Goal: Task Accomplishment & Management: Complete application form

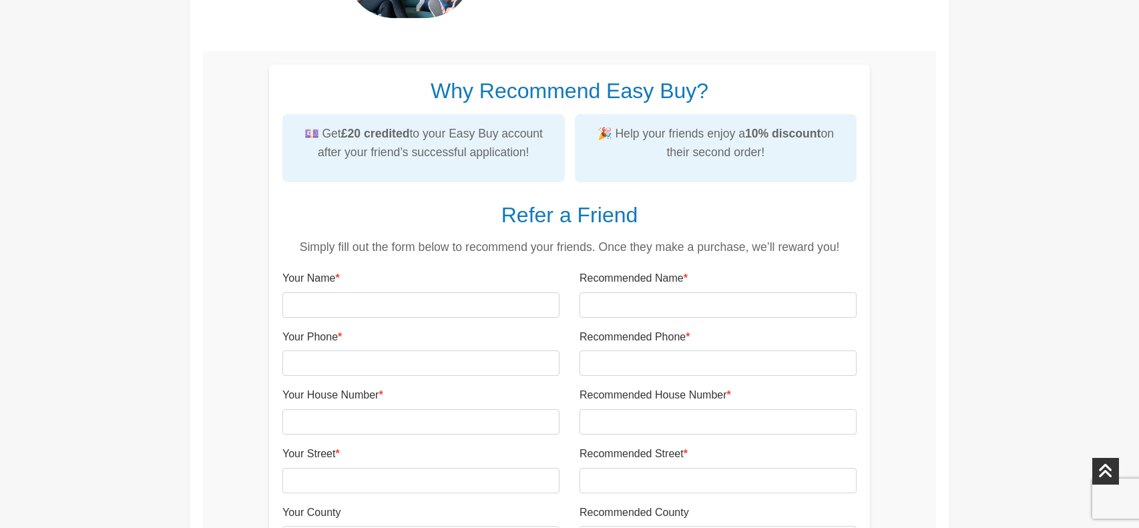
scroll to position [415, 0]
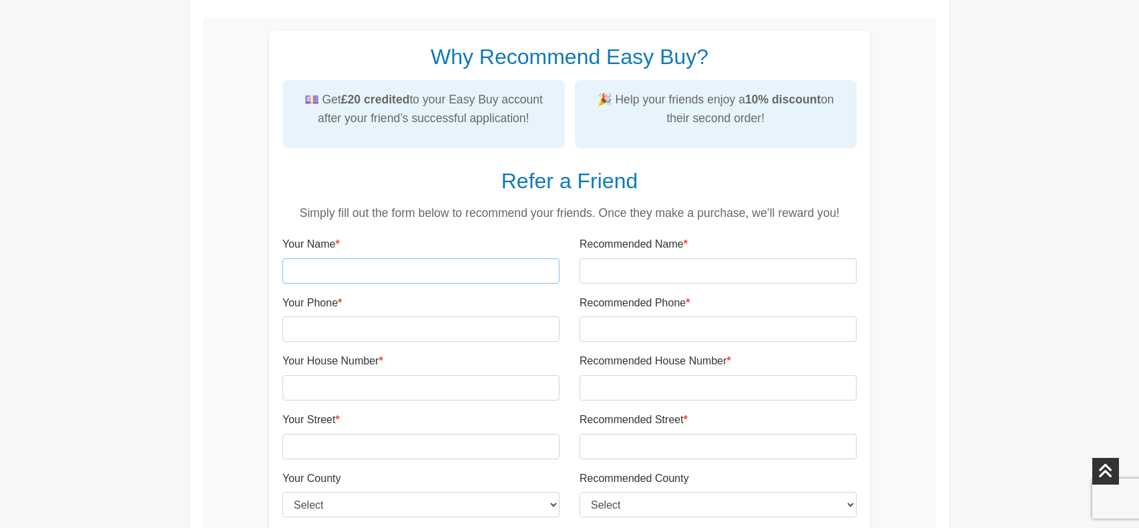
click at [369, 262] on input "Your Name *" at bounding box center [420, 270] width 277 height 25
type input "Samantha-leigh Searle"
type input "07307608502"
type input "83"
type input "Stanley Street"
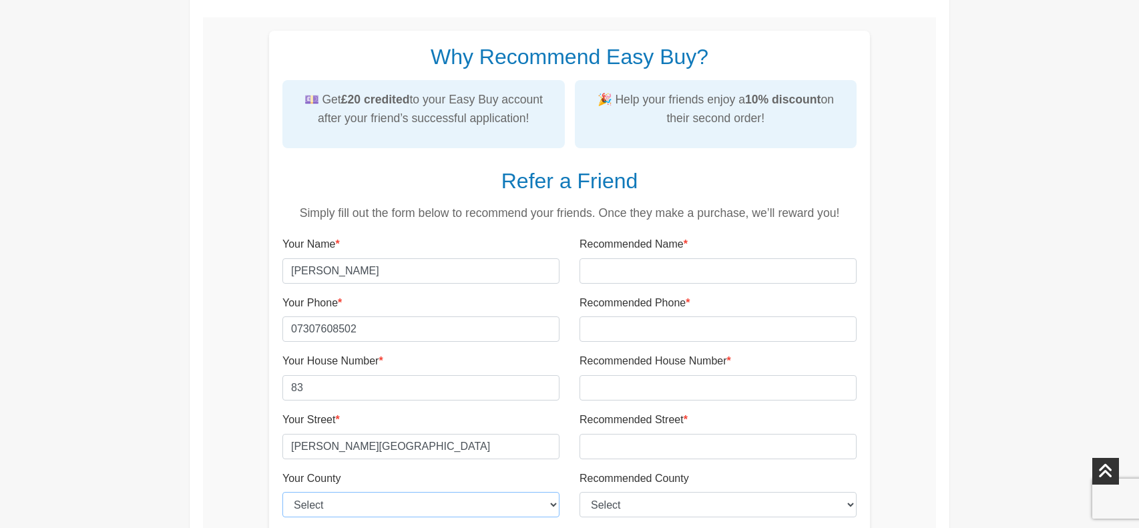
select select "Lincolnshire"
type input "DN32 7LN"
click at [413, 387] on input "83" at bounding box center [420, 387] width 277 height 25
type input "8"
type input "174"
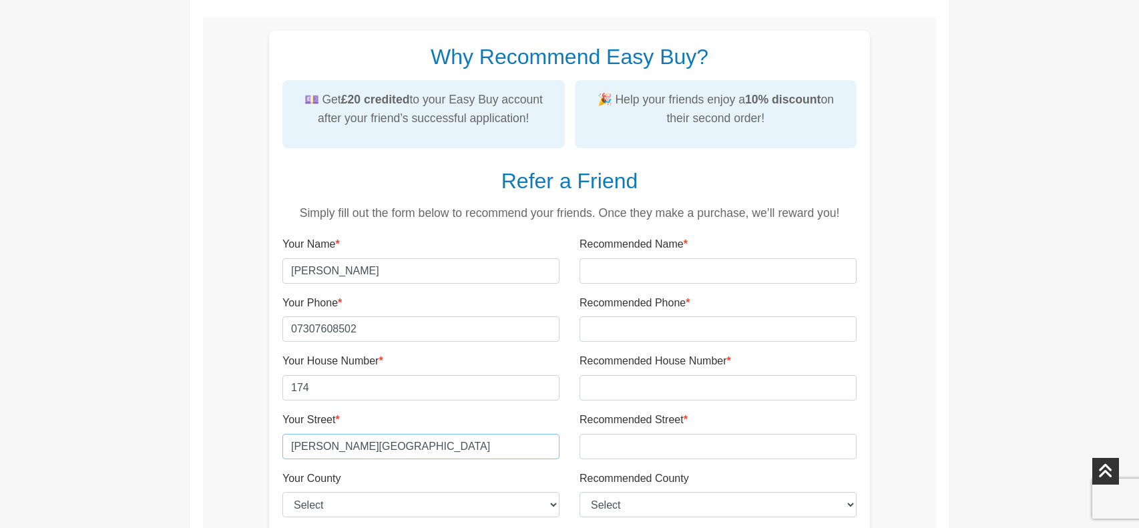
click at [507, 434] on input "Stanley Street" at bounding box center [420, 446] width 277 height 25
click at [508, 474] on div "Your County Select East Riding of Yorkshire Lincolnshire North East Lincolnshir…" at bounding box center [420, 494] width 277 height 48
click at [491, 444] on input "Stanley Street" at bounding box center [420, 446] width 277 height 25
type input "S"
type input "Durban road"
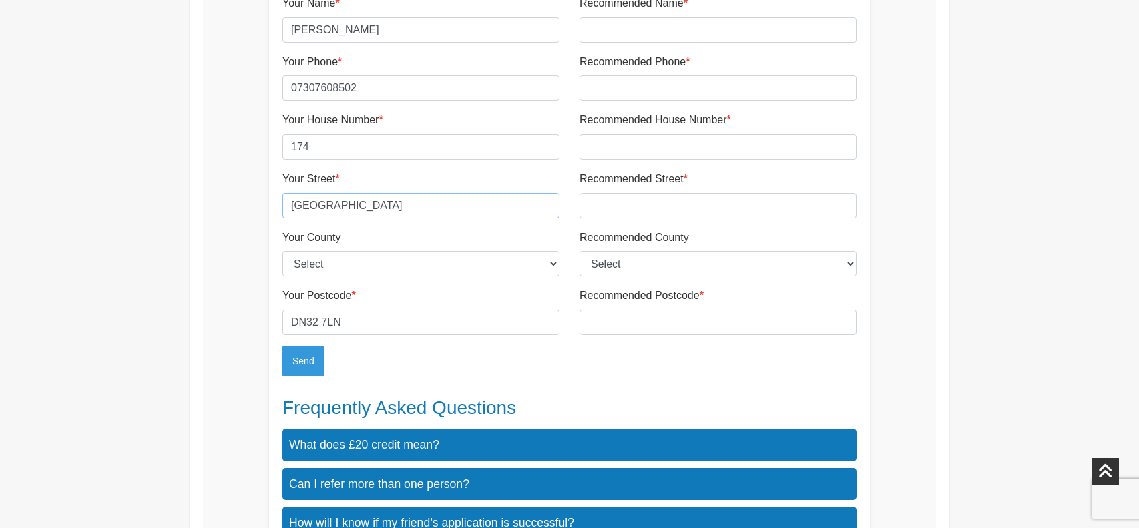
scroll to position [660, 0]
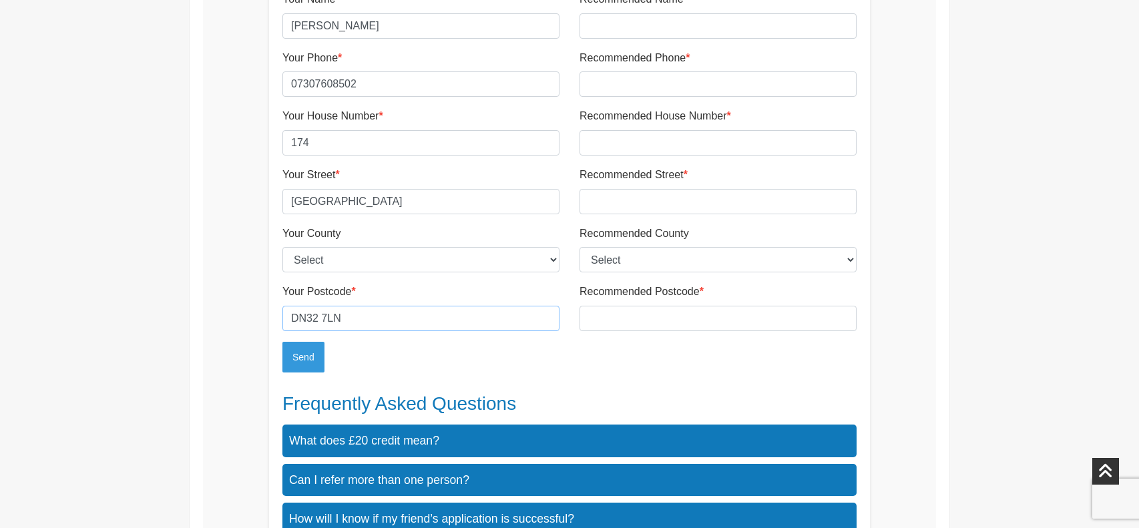
click at [451, 324] on input "DN32 7LN" at bounding box center [420, 318] width 277 height 25
type input "DN32"
click at [282, 342] on button "Send" at bounding box center [303, 357] width 42 height 31
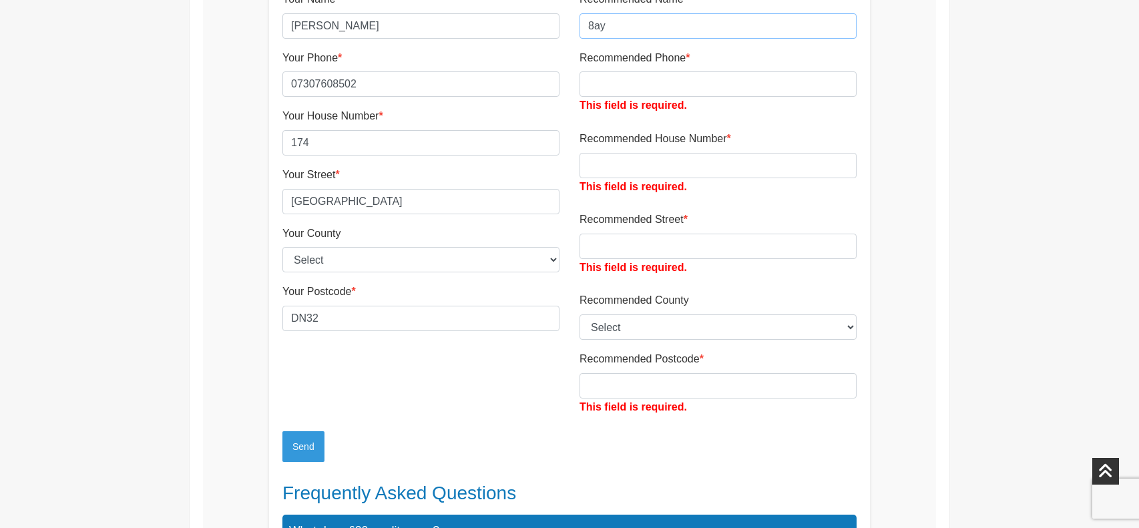
type input "8ay"
click at [351, 321] on input "DN32" at bounding box center [420, 318] width 277 height 25
type input "DN32 8AY"
click at [421, 399] on div "Your Name * Samantha-leigh Searle Your Phone * 07307608502 Your House Number * …" at bounding box center [420, 211] width 297 height 441
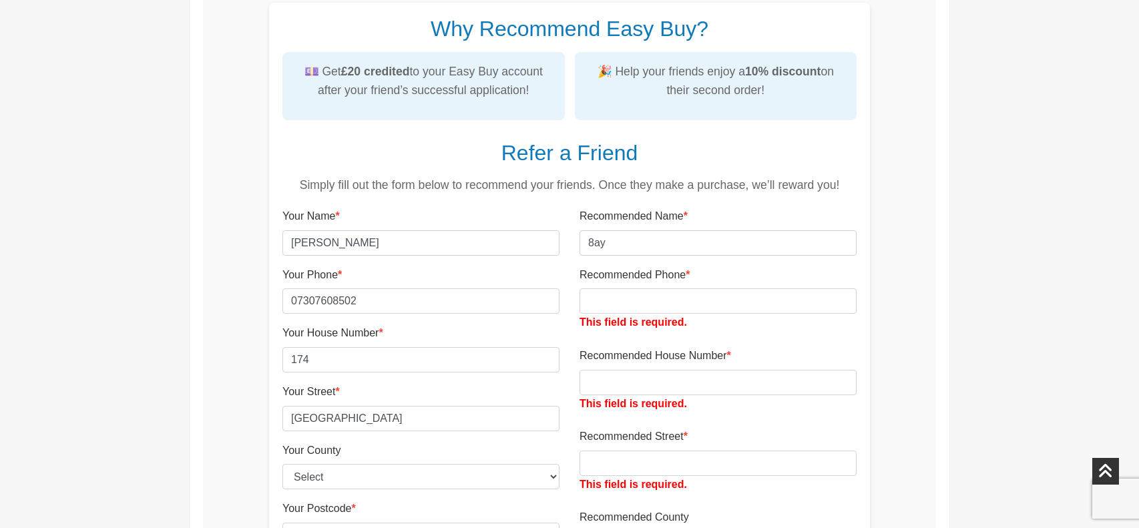
scroll to position [442, 0]
click at [702, 238] on input "8ay" at bounding box center [718, 243] width 277 height 25
type input "8"
type input "tracey jane raven"
click at [656, 306] on input "Recommended Phone *" at bounding box center [718, 301] width 277 height 25
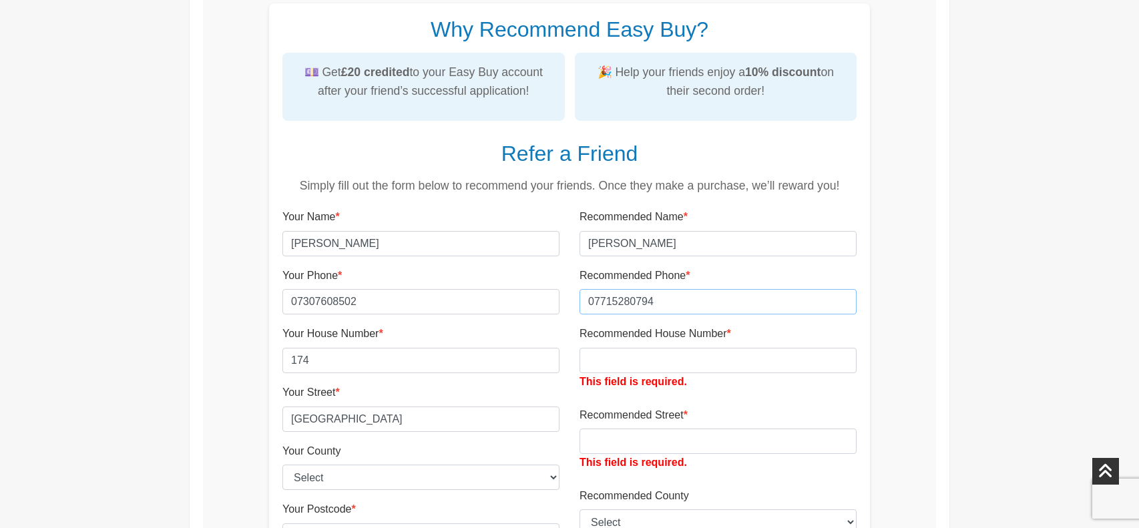
type input "07715280794"
click at [640, 365] on input "Recommended House Number *" at bounding box center [718, 360] width 277 height 25
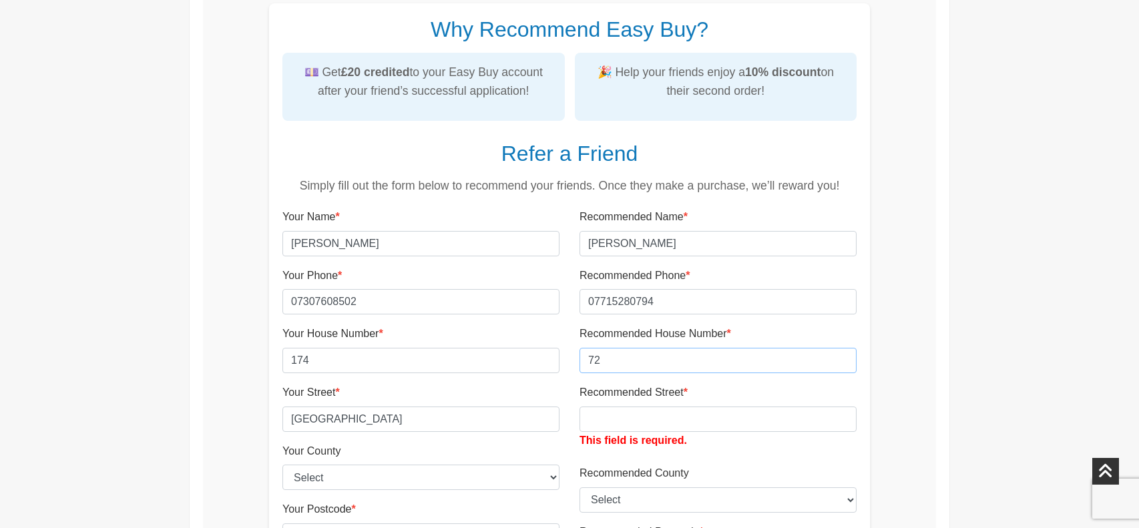
type input "72"
click at [650, 425] on input "Recommended Street *" at bounding box center [718, 419] width 277 height 25
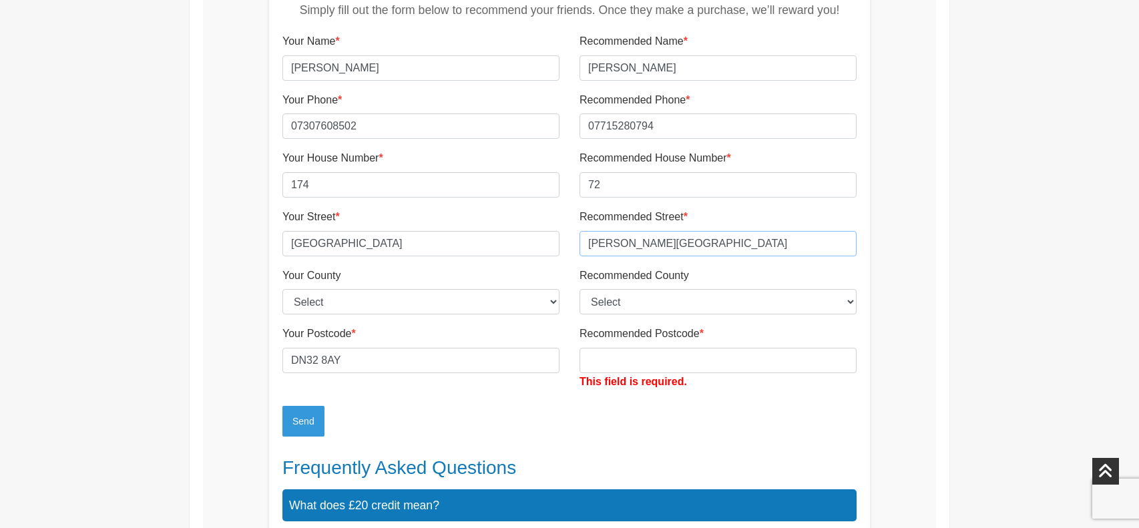
scroll to position [621, 0]
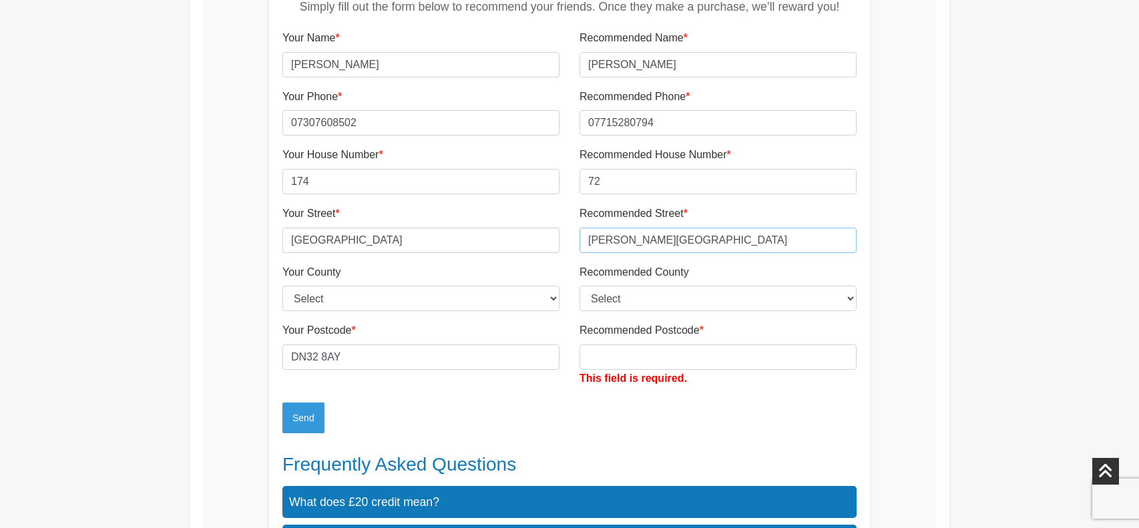
type input "elliston street"
click at [641, 290] on select "Select East Riding of Yorkshire Lincolnshire North East Lincolnshire North Linc…" at bounding box center [718, 298] width 277 height 25
select select "North East Lincolnshire"
click at [580, 286] on select "Select East Riding of Yorkshire Lincolnshire North East Lincolnshire North Linc…" at bounding box center [718, 298] width 277 height 25
click at [488, 291] on select "Select East Riding of Yorkshire Lincolnshire North East Lincolnshire North Linc…" at bounding box center [420, 298] width 277 height 25
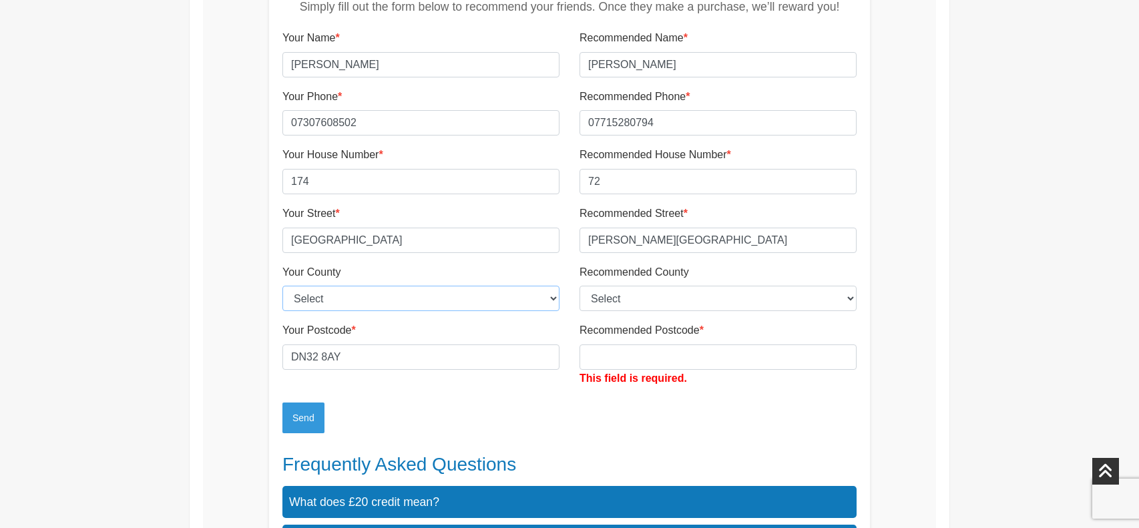
select select "North East Lincolnshire"
click at [282, 286] on select "Select East Riding of Yorkshire Lincolnshire North East Lincolnshire North Linc…" at bounding box center [420, 298] width 277 height 25
click at [606, 361] on input "Recommended Postcode *" at bounding box center [718, 357] width 277 height 25
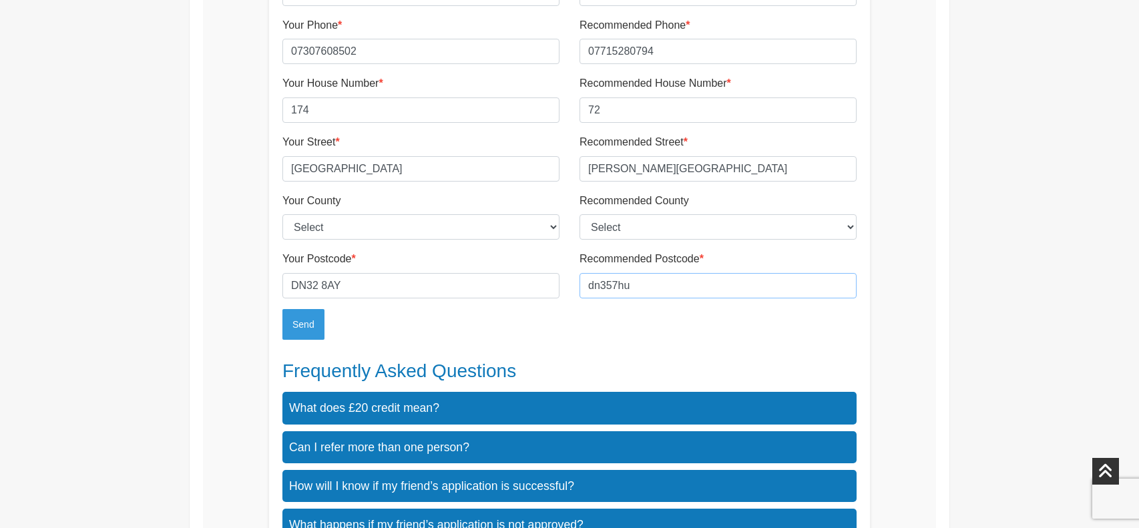
scroll to position [694, 0]
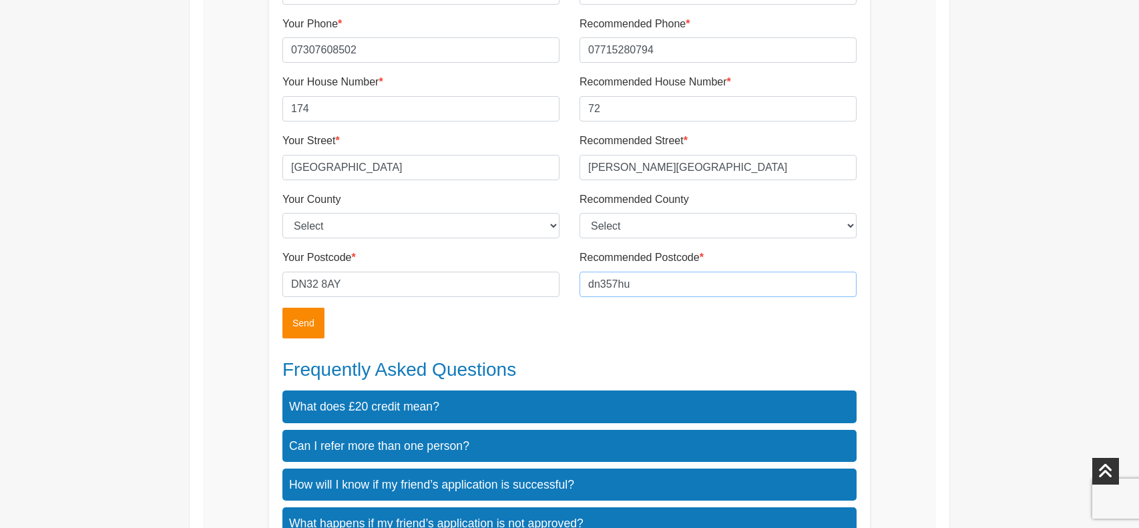
type input "dn357hu"
click at [293, 316] on button "Send" at bounding box center [303, 323] width 42 height 31
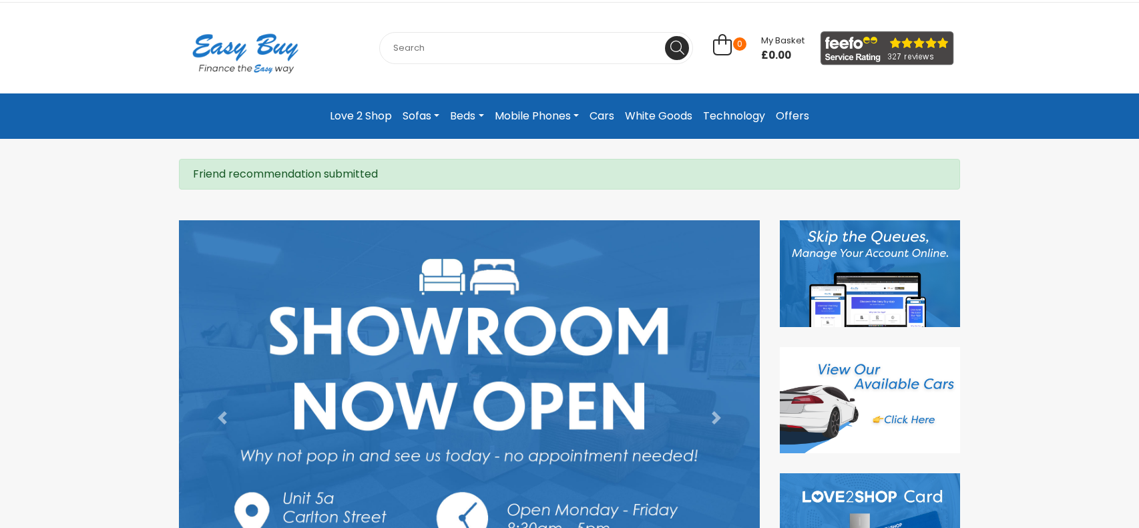
scroll to position [104, 0]
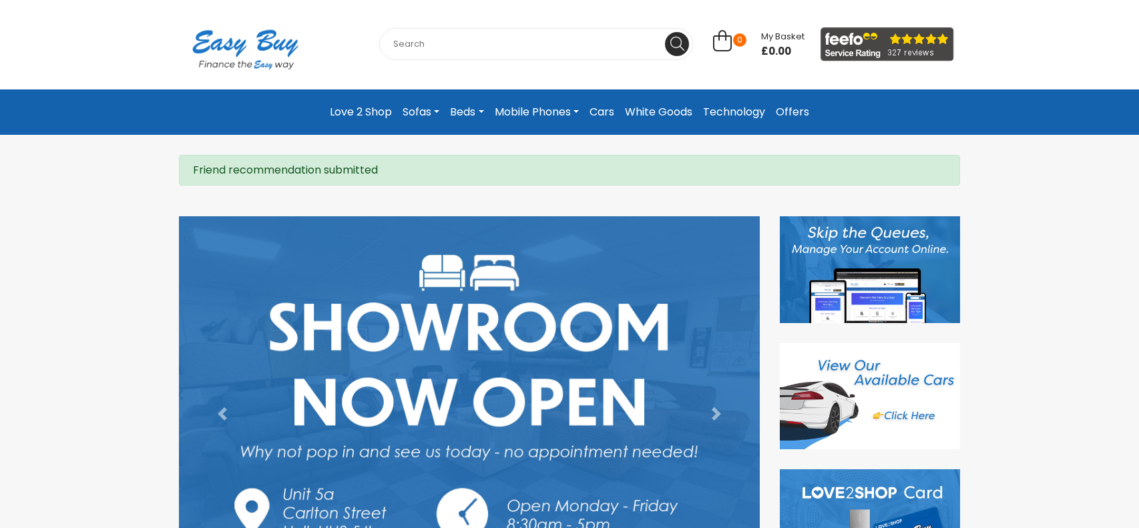
click at [645, 117] on link "White Goods" at bounding box center [659, 112] width 78 height 24
